Goal: Navigation & Orientation: Find specific page/section

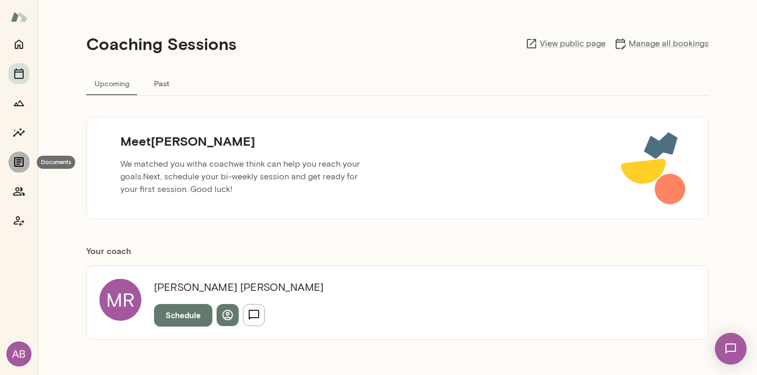
click at [18, 153] on button "Documents" at bounding box center [18, 161] width 21 height 21
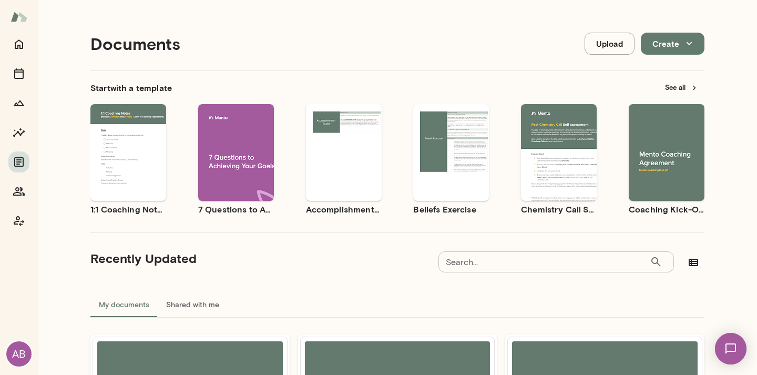
click at [370, 34] on div "Documents Upload Create" at bounding box center [397, 44] width 614 height 54
click at [15, 46] on icon "Home" at bounding box center [19, 44] width 8 height 9
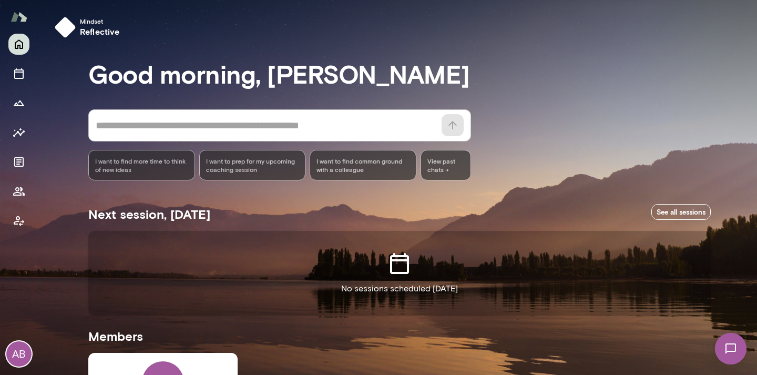
click at [23, 351] on div "AB" at bounding box center [18, 353] width 25 height 25
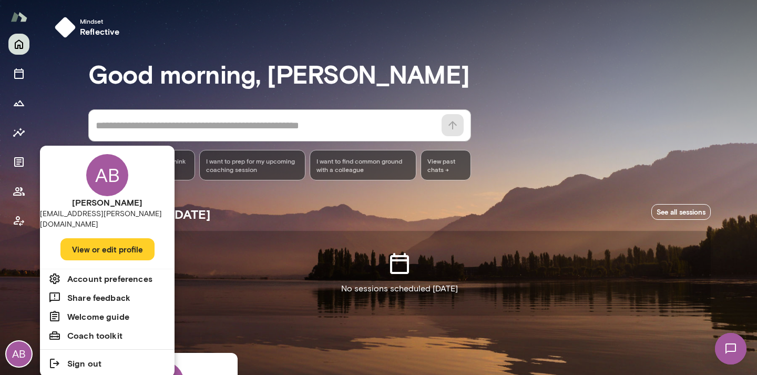
click at [20, 161] on div at bounding box center [378, 187] width 757 height 375
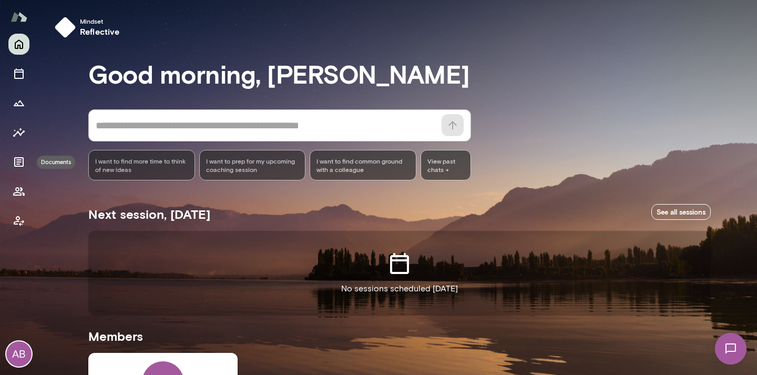
click at [20, 161] on icon "Documents" at bounding box center [18, 161] width 9 height 9
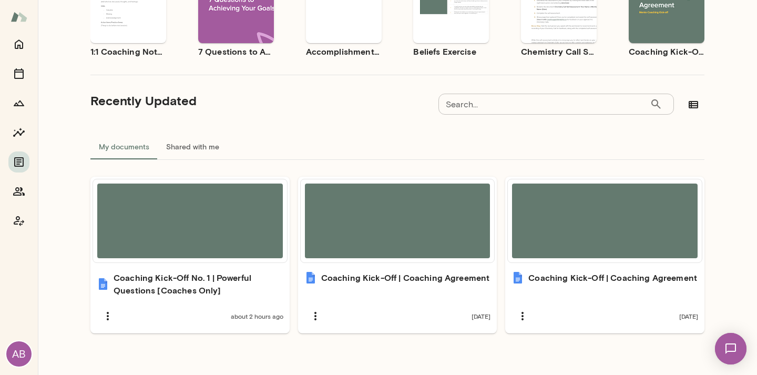
scroll to position [167, 0]
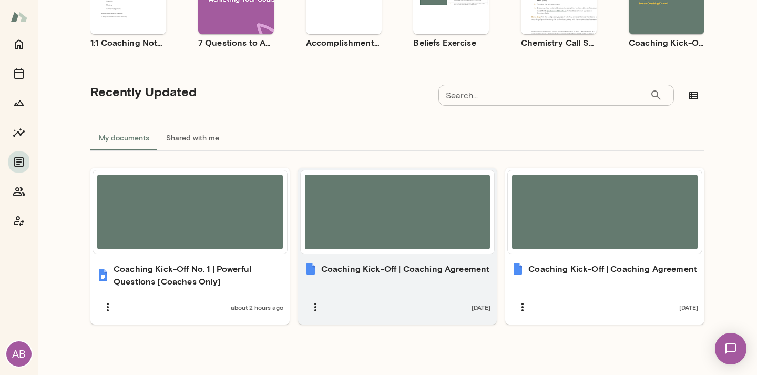
click at [417, 230] on div at bounding box center [398, 212] width 186 height 75
click at [312, 309] on icon "button" at bounding box center [315, 307] width 13 height 13
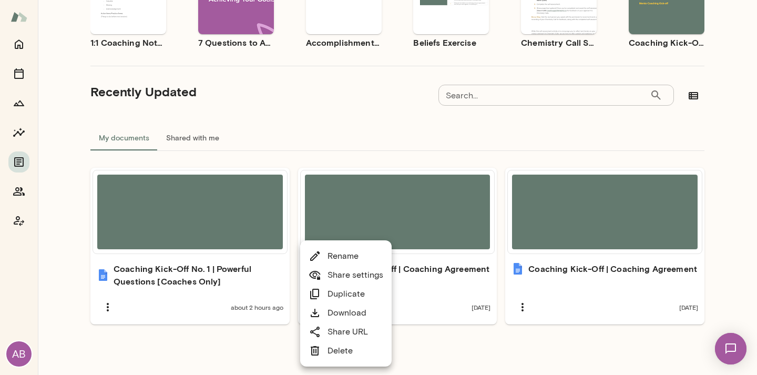
click at [385, 232] on div at bounding box center [378, 187] width 757 height 375
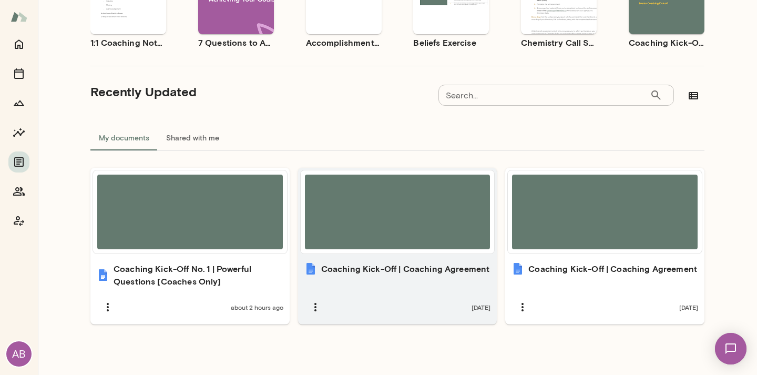
click at [392, 264] on h6 "Coaching Kick-Off | Coaching Agreement" at bounding box center [405, 268] width 169 height 13
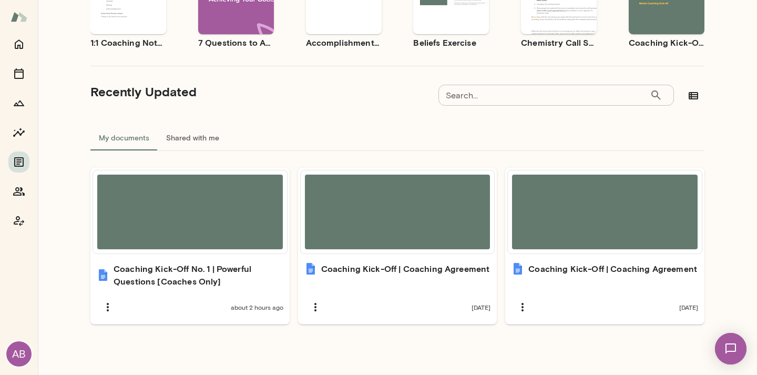
click at [340, 337] on div "Coaching Kick-Off No. 1 | Powerful Questions [Coaches Only] about 2 hours ago C…" at bounding box center [397, 248] width 614 height 194
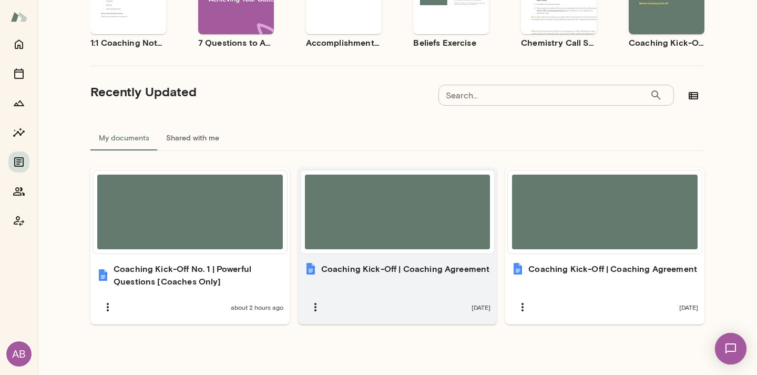
click at [385, 191] on div at bounding box center [398, 212] width 186 height 75
